Goal: Information Seeking & Learning: Learn about a topic

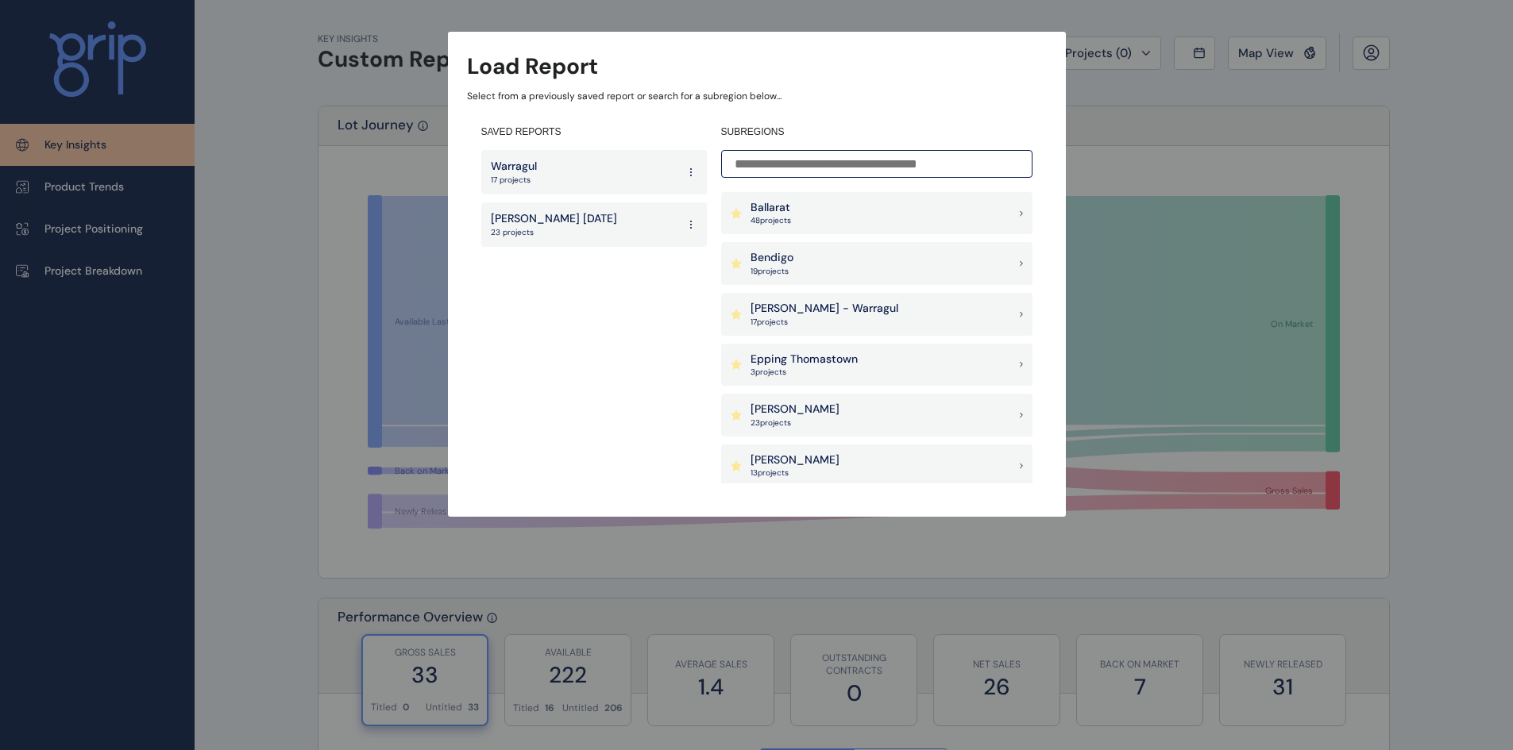
click at [781, 310] on p "[PERSON_NAME] - Warragul" at bounding box center [824, 309] width 148 height 16
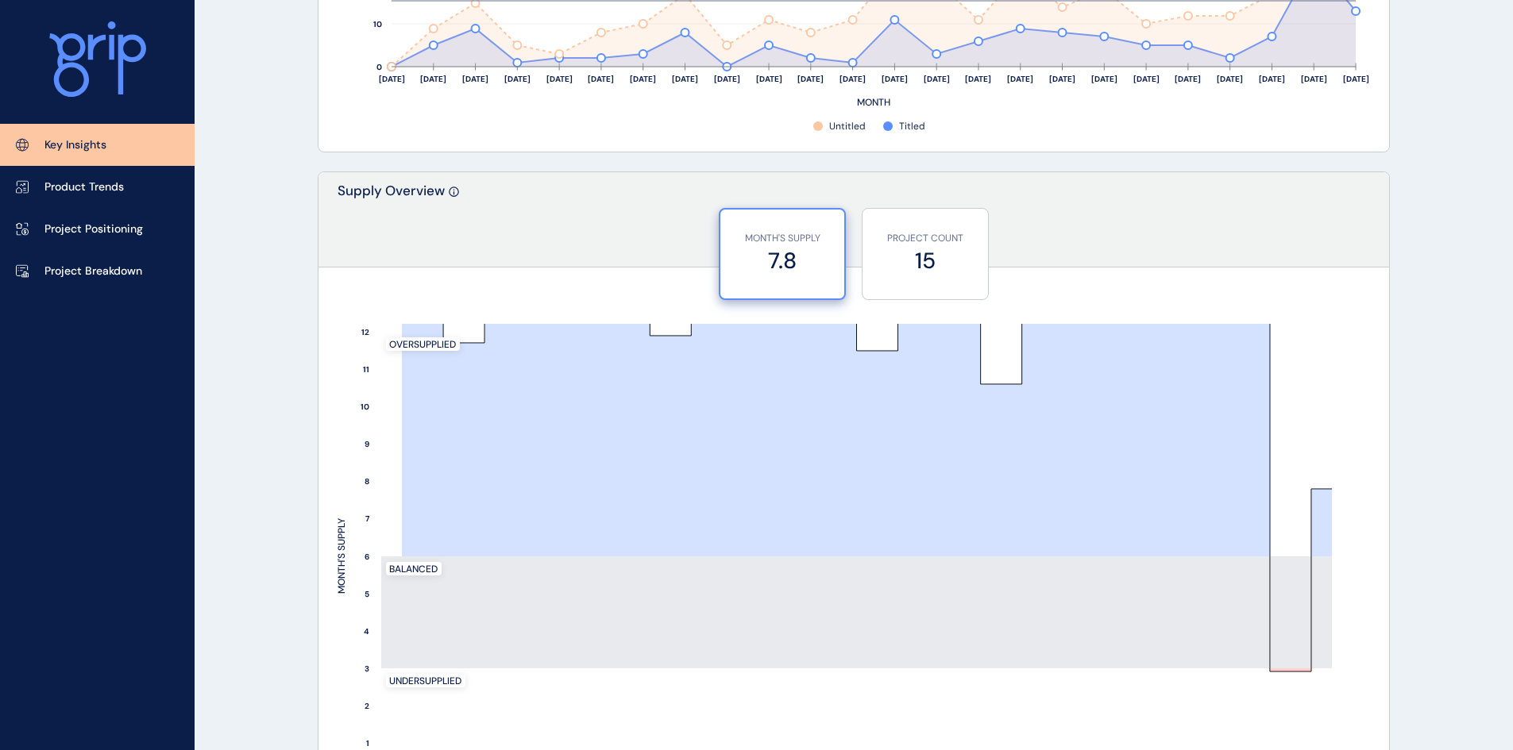
scroll to position [1084, 0]
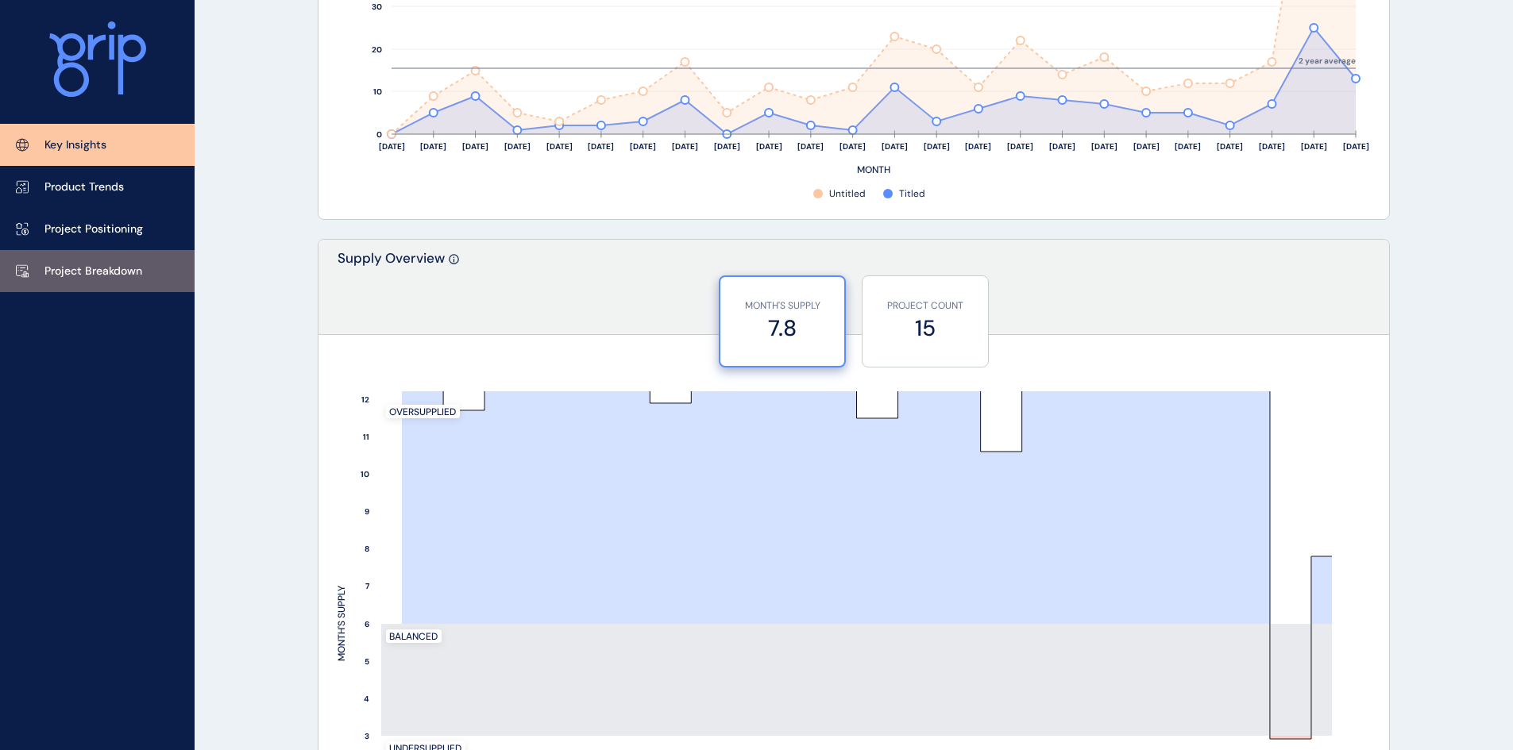
click at [64, 264] on p "Project Breakdown" at bounding box center [93, 272] width 98 height 16
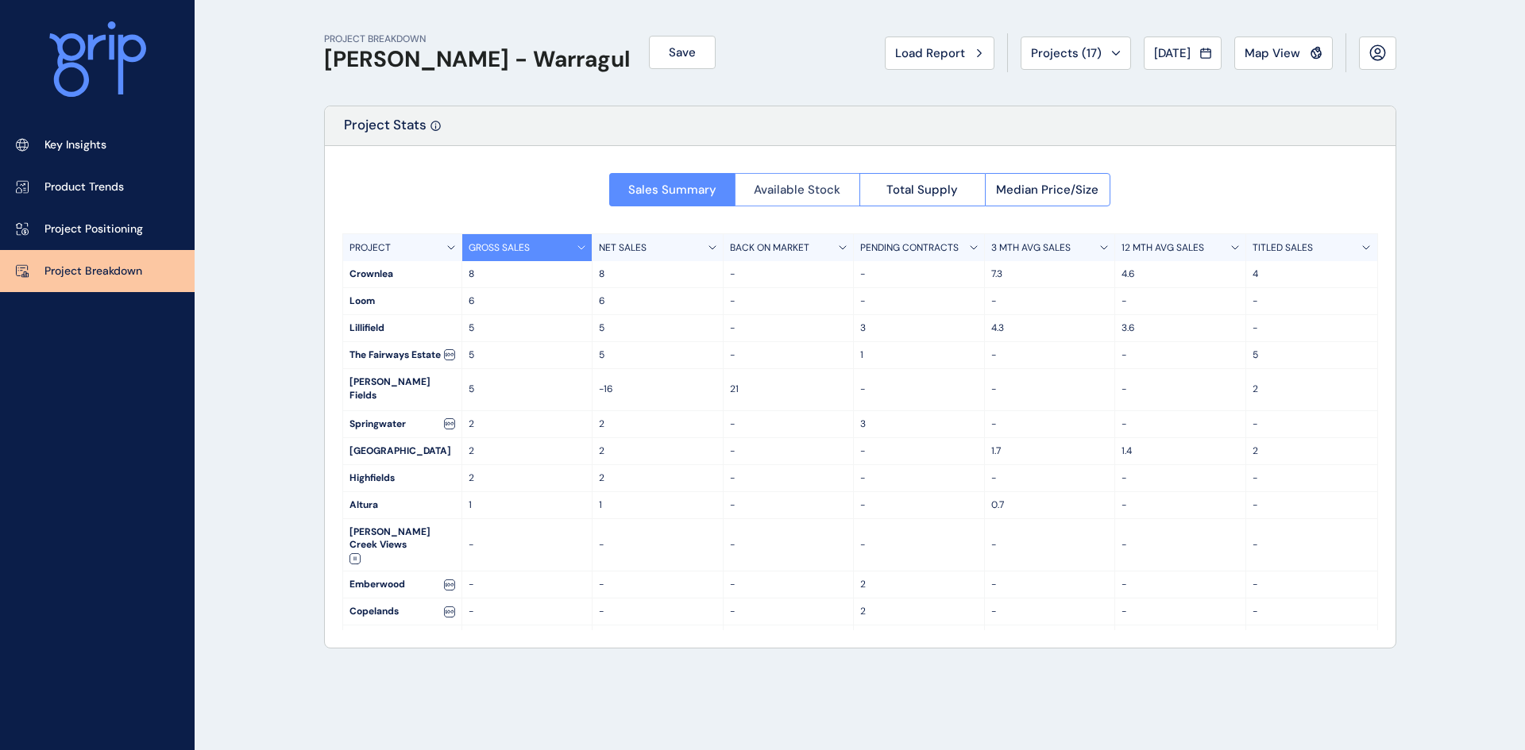
click at [812, 192] on span "Available Stock" at bounding box center [797, 190] width 87 height 16
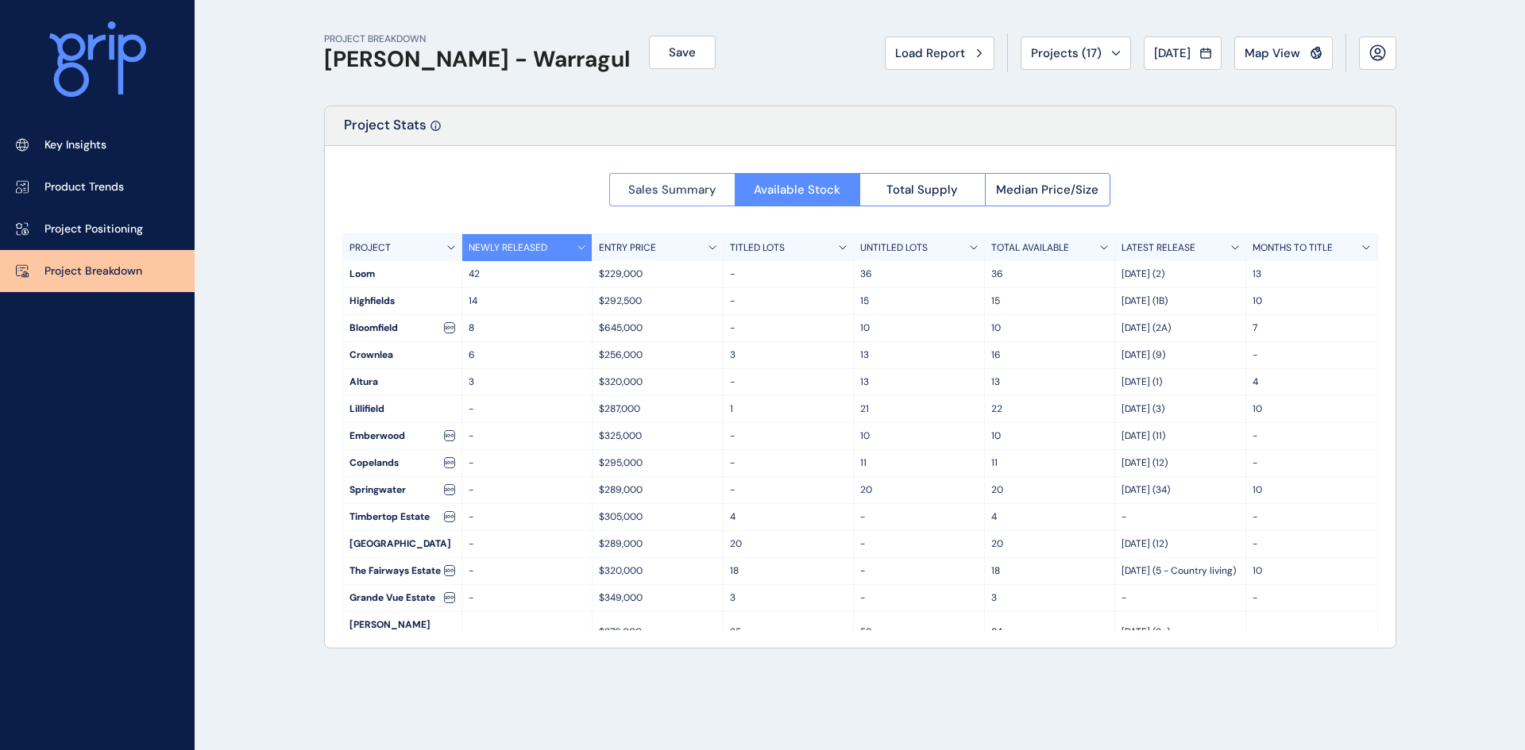
click at [695, 194] on span "Sales Summary" at bounding box center [672, 190] width 88 height 16
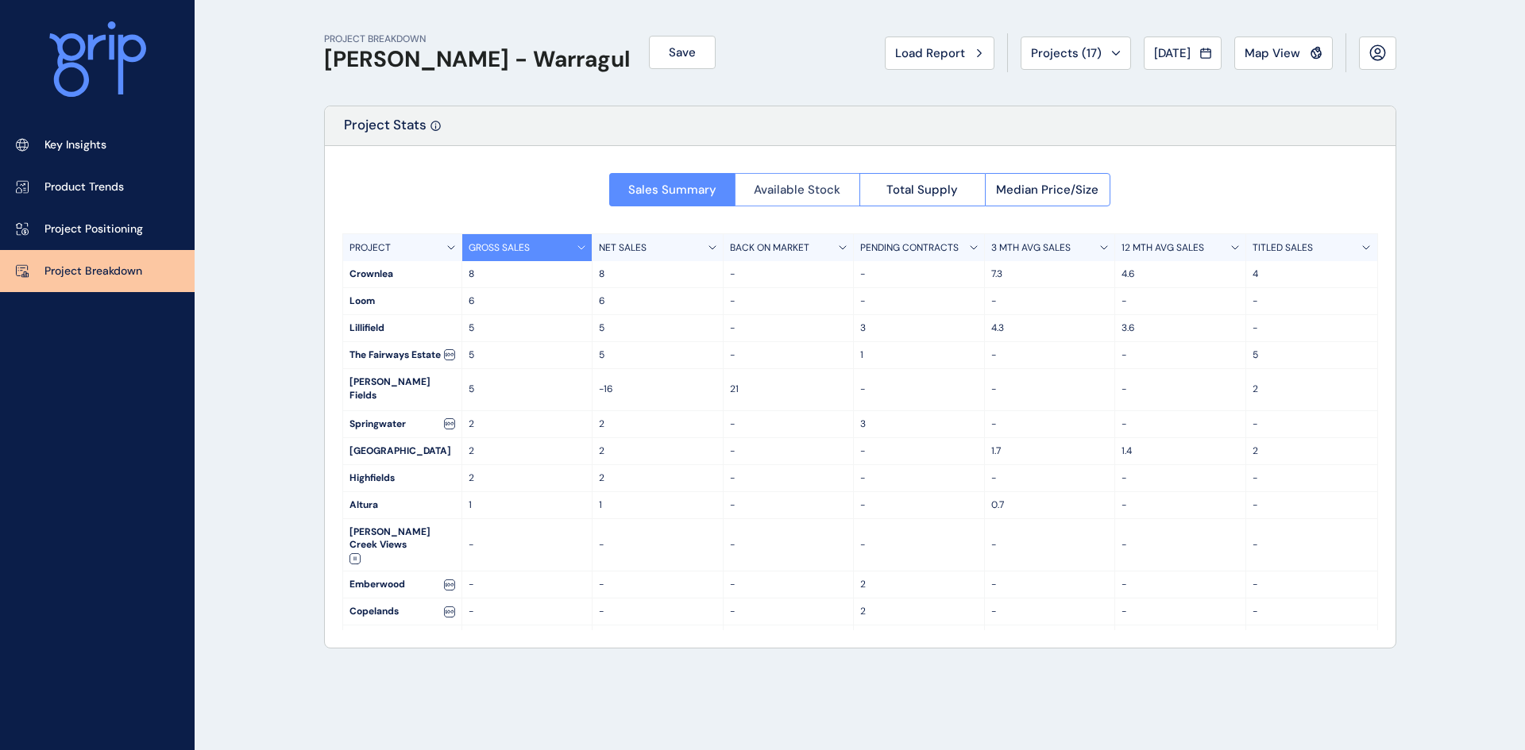
click at [777, 185] on span "Available Stock" at bounding box center [797, 190] width 87 height 16
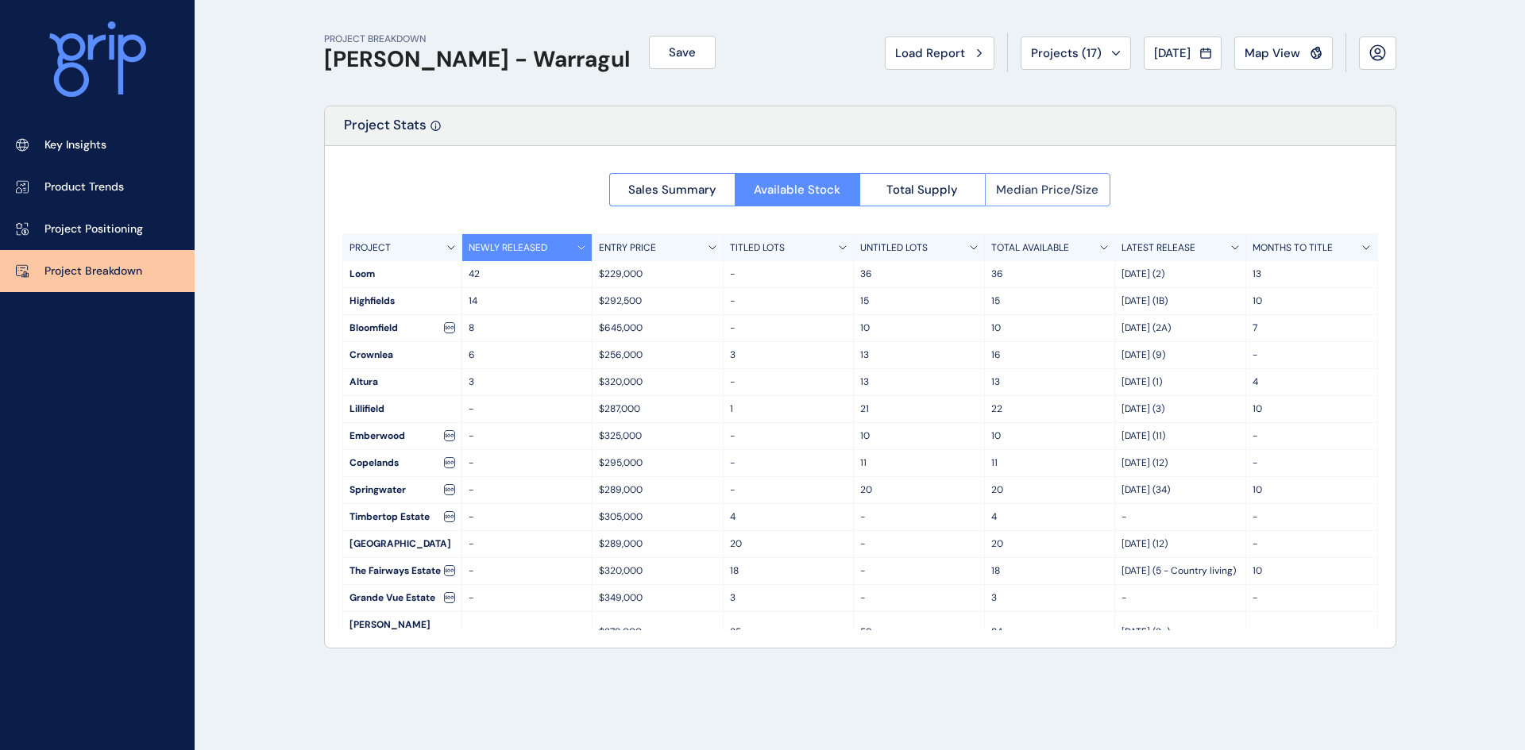
click at [1060, 195] on span "Median Price/Size" at bounding box center [1047, 190] width 102 height 16
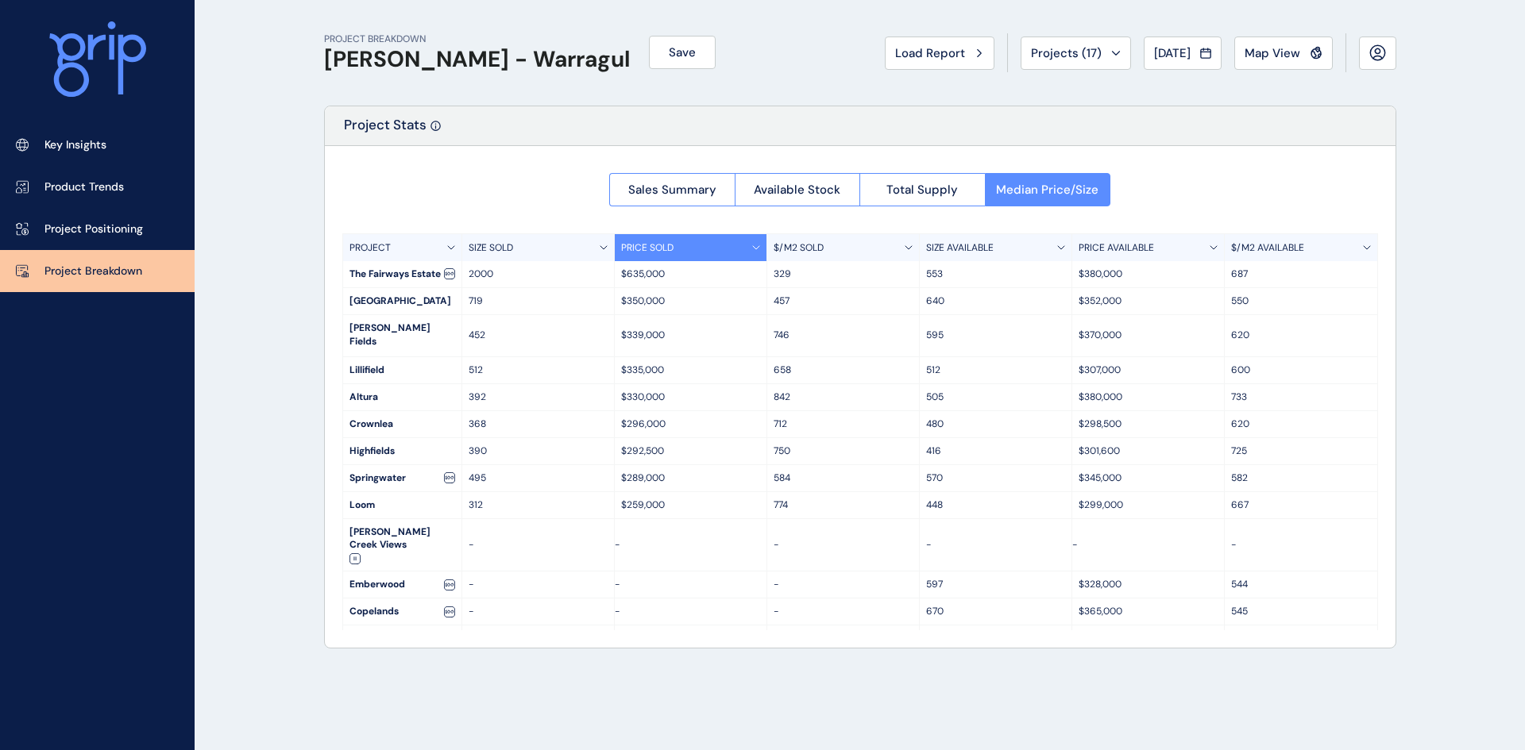
click at [953, 364] on p "512" at bounding box center [995, 370] width 139 height 13
click at [839, 185] on span "Available Stock" at bounding box center [797, 190] width 87 height 16
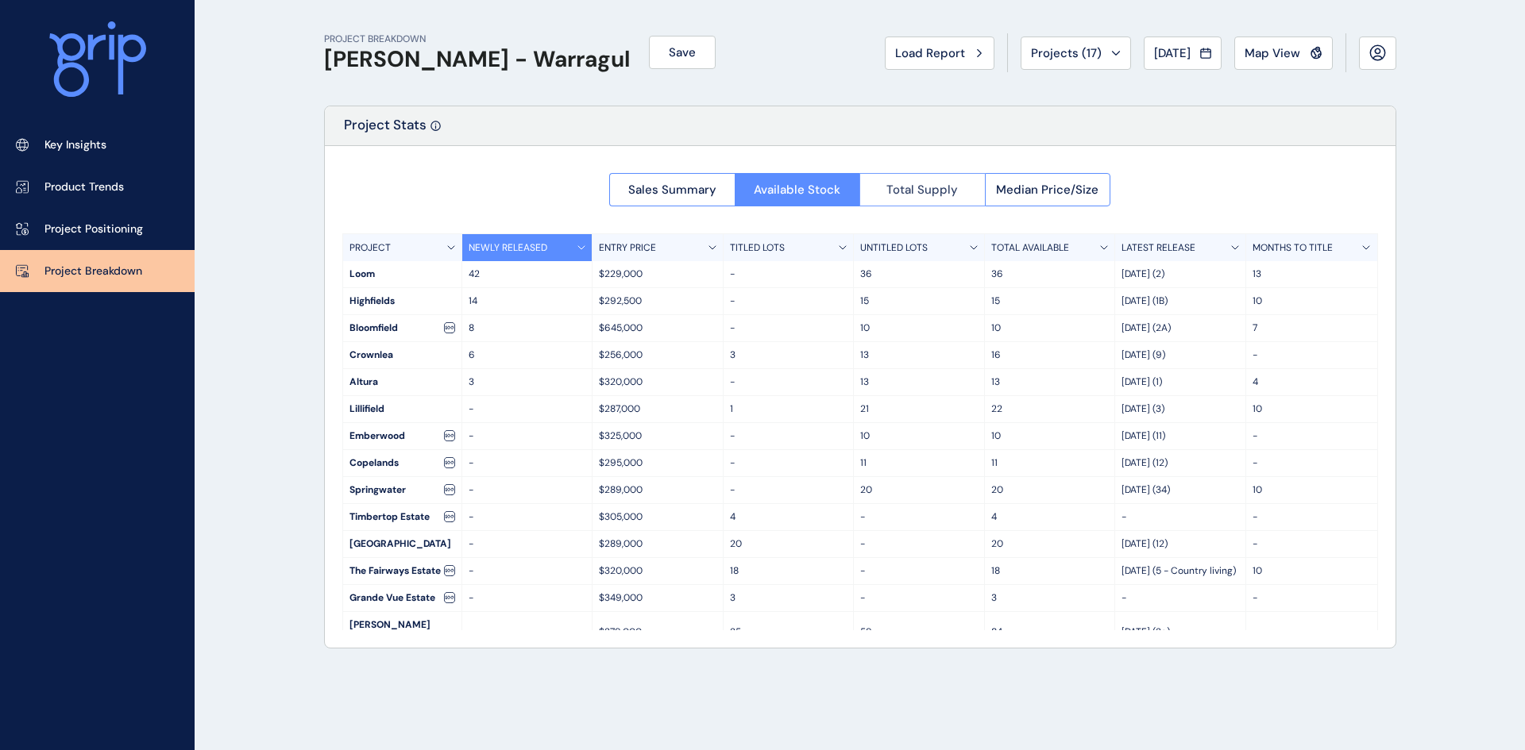
click at [937, 193] on span "Total Supply" at bounding box center [921, 190] width 71 height 16
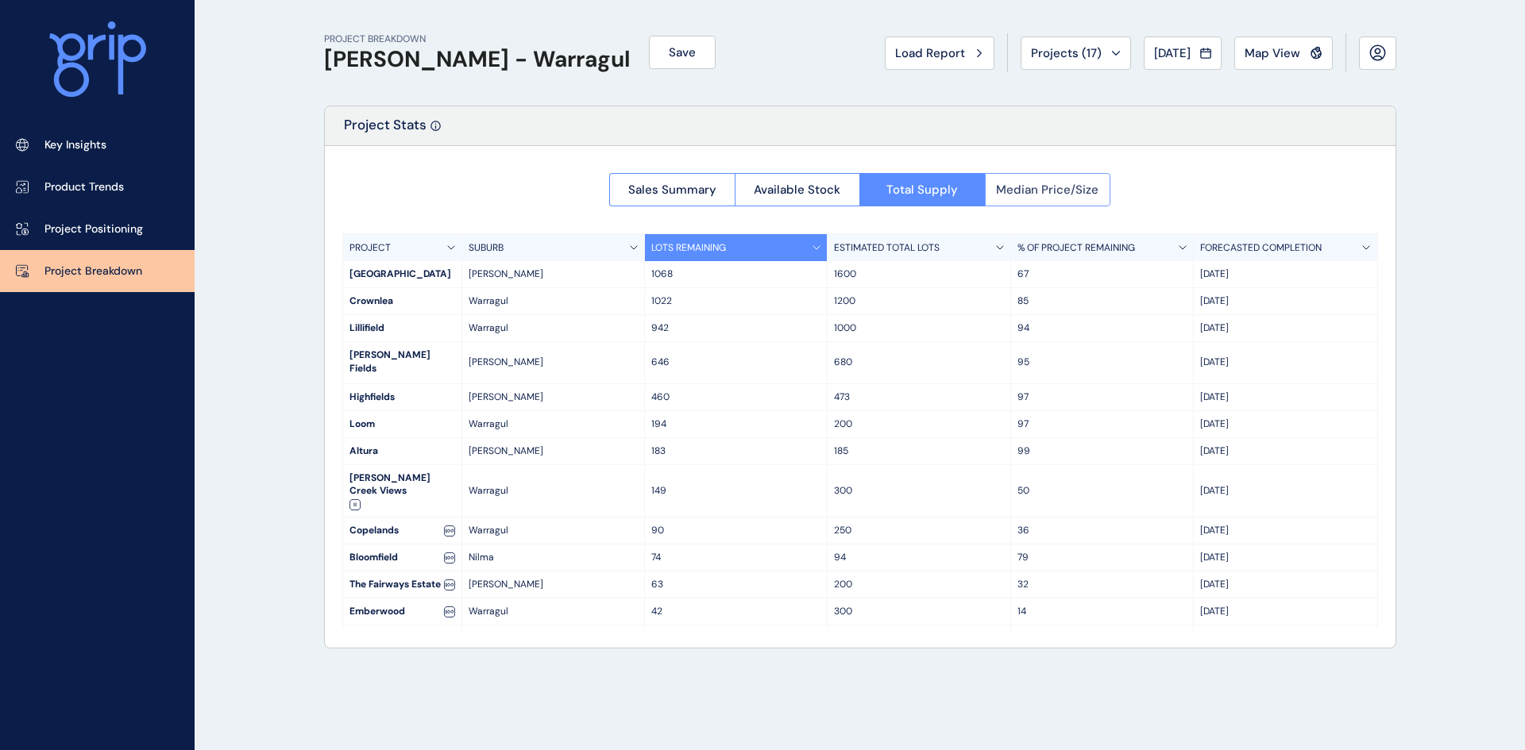
click at [1057, 183] on span "Median Price/Size" at bounding box center [1047, 190] width 102 height 16
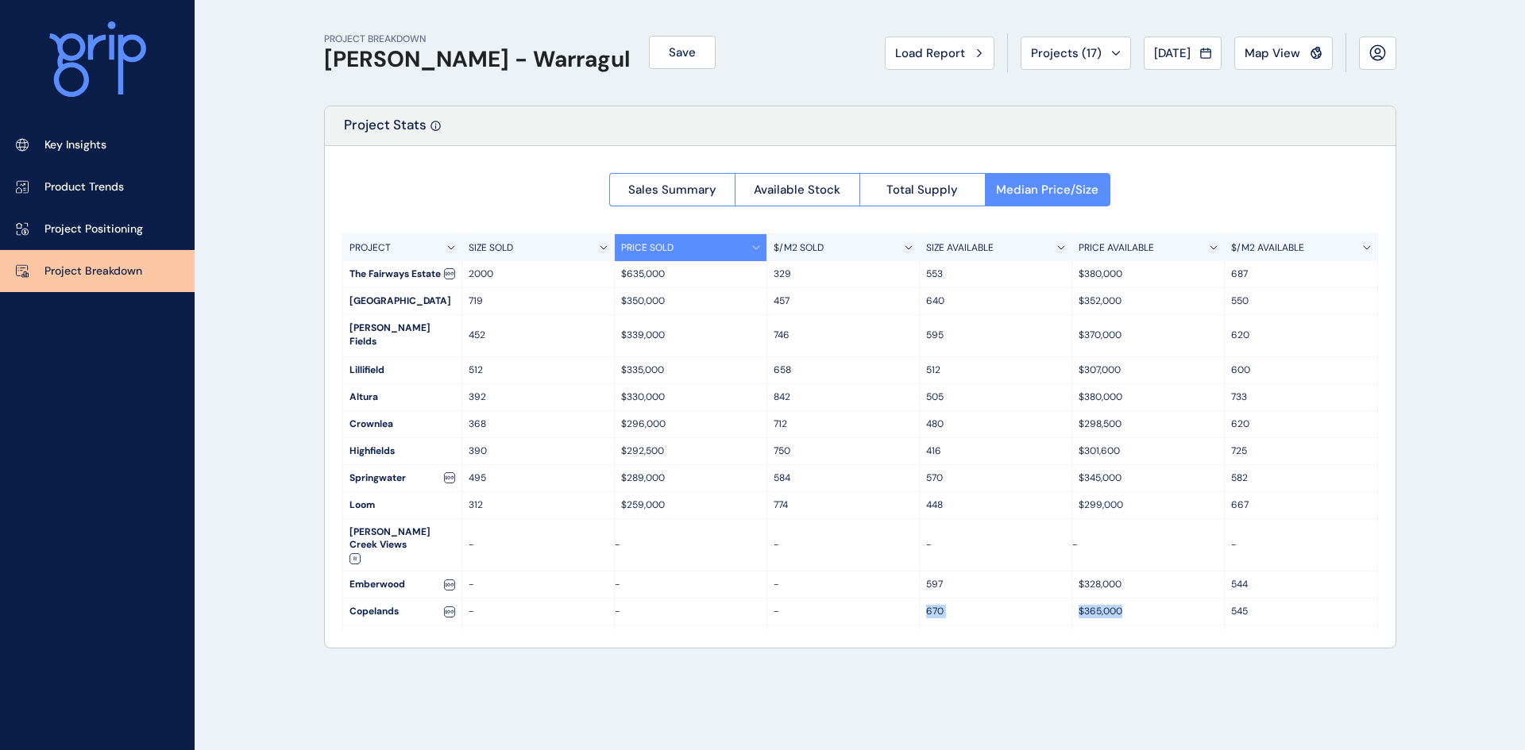
drag, startPoint x: 1143, startPoint y: 582, endPoint x: 921, endPoint y: 589, distance: 221.7
click at [921, 599] on div "Copelands - - - 670 $365,000 545" at bounding box center [860, 612] width 1034 height 27
